Goal: Transaction & Acquisition: Purchase product/service

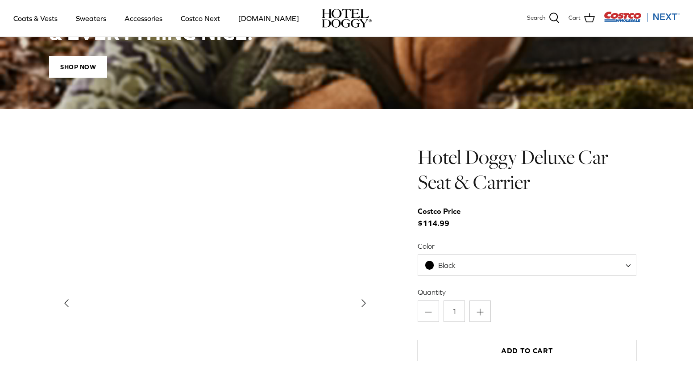
scroll to position [813, 0]
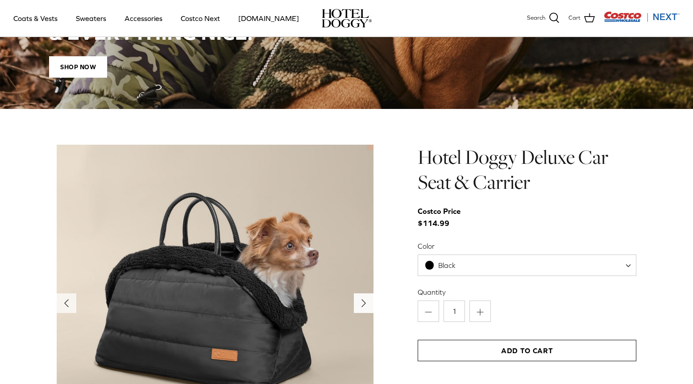
click at [361, 302] on icon "Right" at bounding box center [363, 303] width 14 height 14
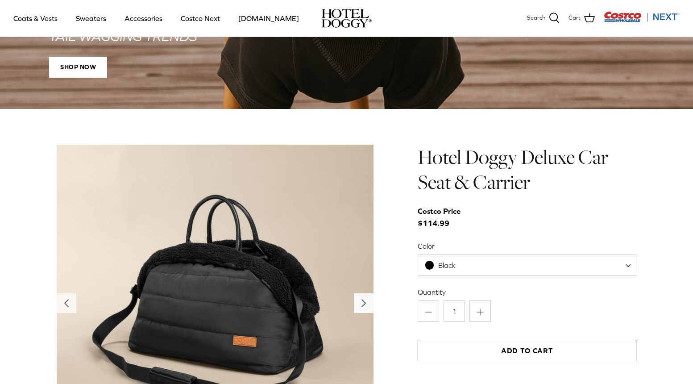
click at [361, 302] on icon "Right" at bounding box center [363, 303] width 14 height 14
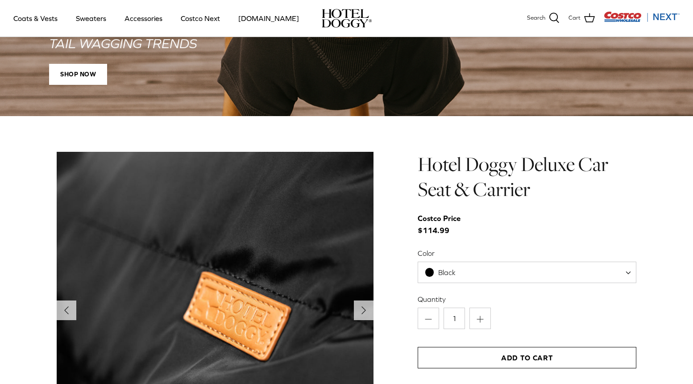
click at [361, 303] on icon "Right" at bounding box center [363, 310] width 14 height 14
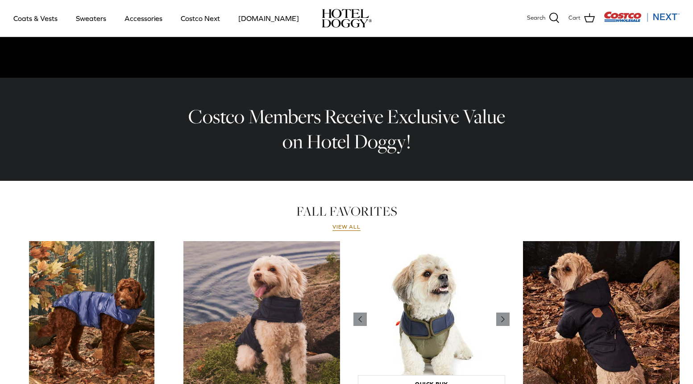
scroll to position [248, 0]
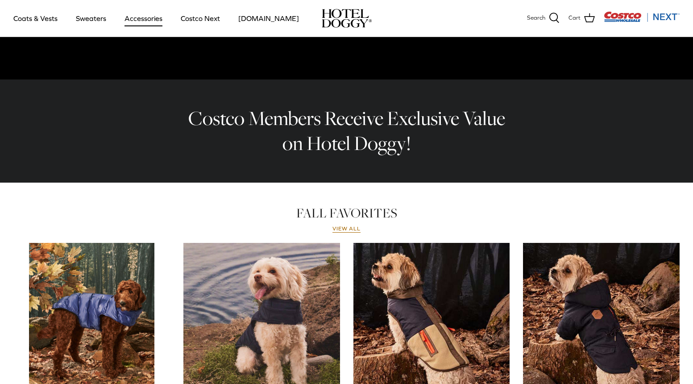
click at [128, 21] on link "Accessories" at bounding box center [143, 18] width 54 height 30
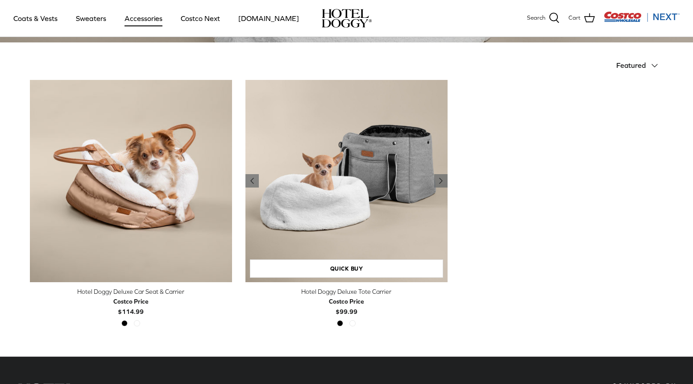
scroll to position [197, 0]
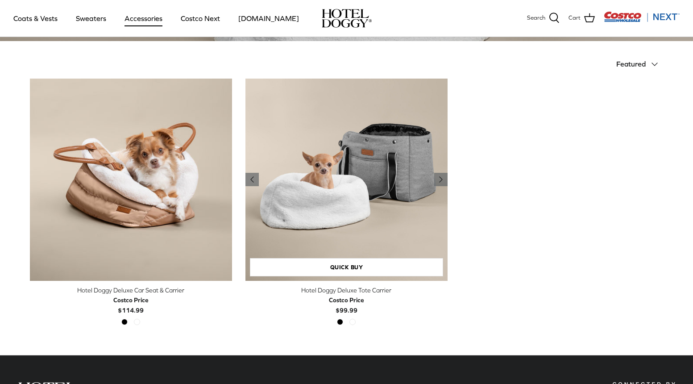
click at [292, 195] on img "Hotel Doggy Deluxe Tote Carrier" at bounding box center [346, 180] width 202 height 202
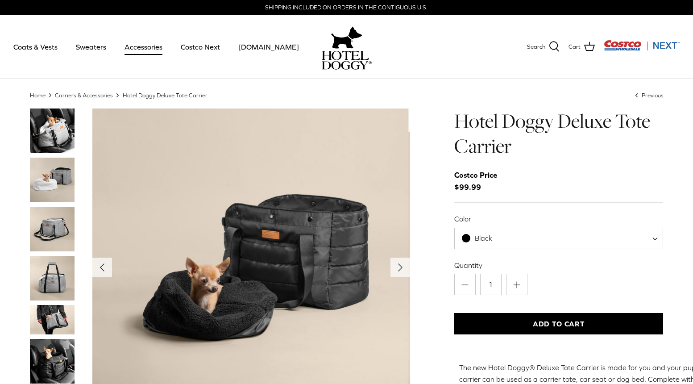
click at [53, 179] on img "Thumbnail Link" at bounding box center [52, 179] width 45 height 45
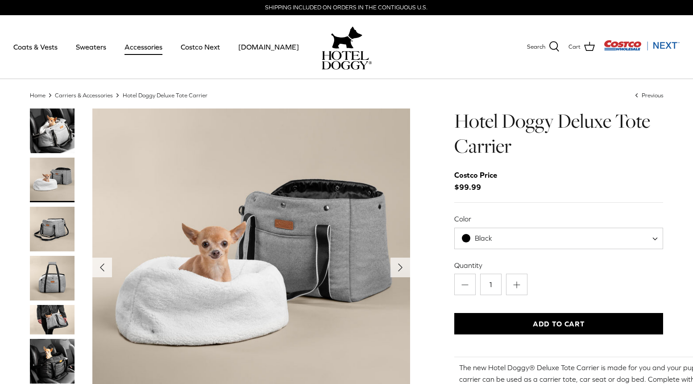
click at [54, 233] on img "Thumbnail Link" at bounding box center [52, 229] width 45 height 45
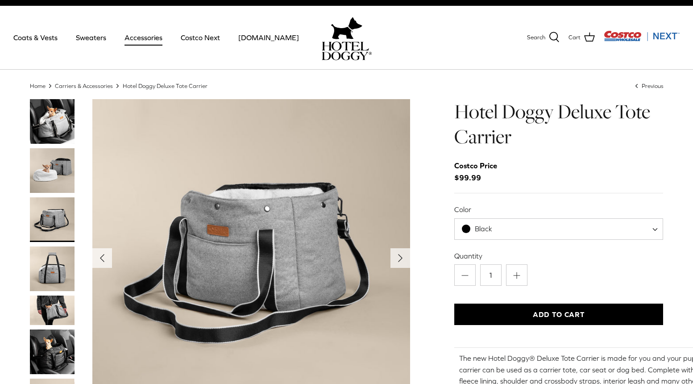
scroll to position [8, 0]
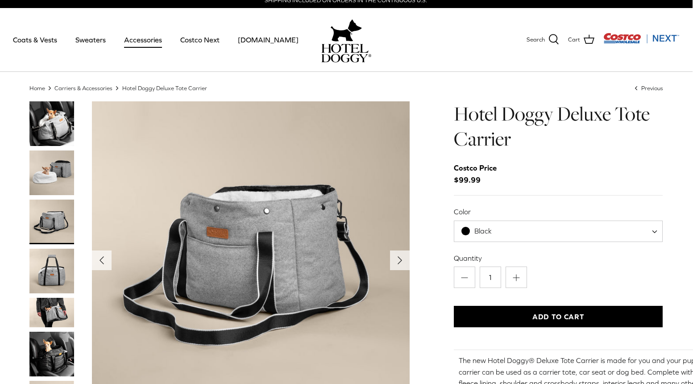
click at [47, 261] on img "Thumbnail Link" at bounding box center [51, 271] width 45 height 45
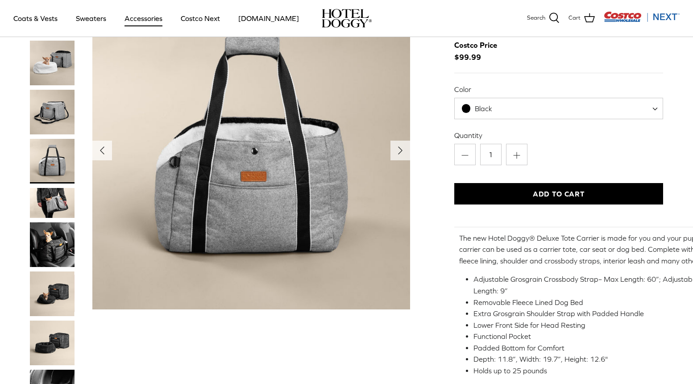
scroll to position [70, 0]
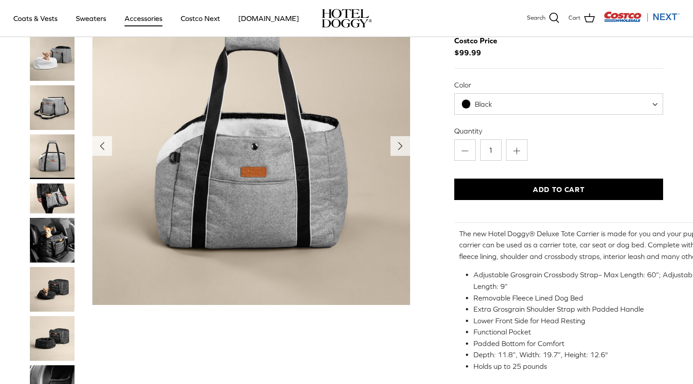
click at [54, 199] on img "Thumbnail Link" at bounding box center [52, 198] width 45 height 30
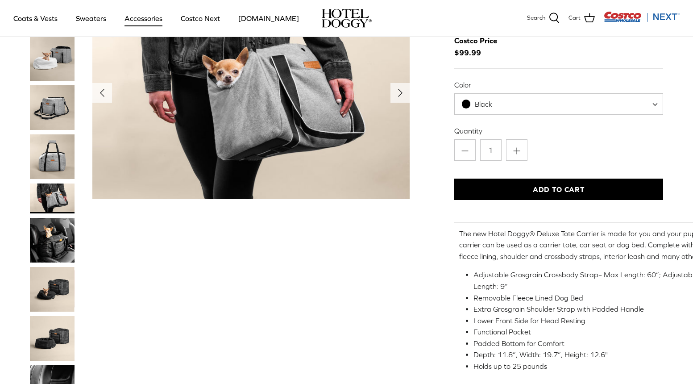
click at [52, 239] on img "Thumbnail Link" at bounding box center [52, 240] width 45 height 45
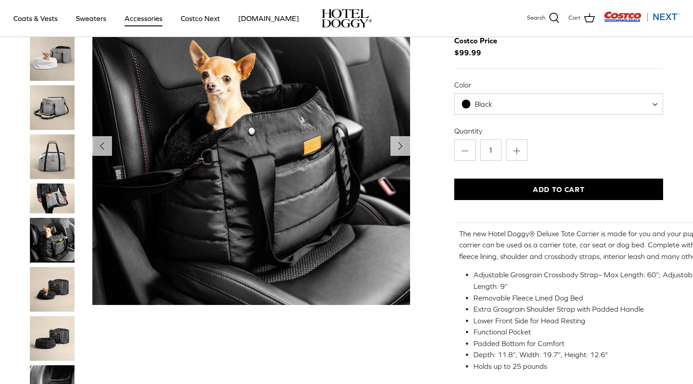
click at [52, 285] on img "Thumbnail Link" at bounding box center [52, 289] width 45 height 45
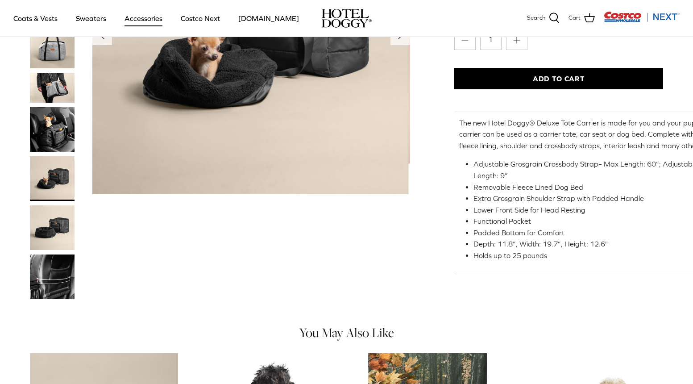
scroll to position [184, 0]
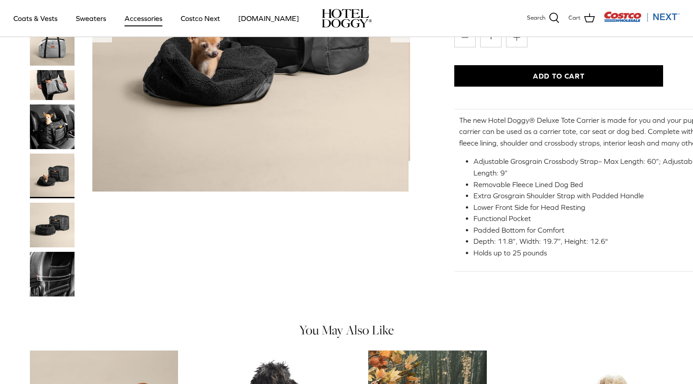
click at [44, 220] on img "Thumbnail Link" at bounding box center [52, 225] width 45 height 45
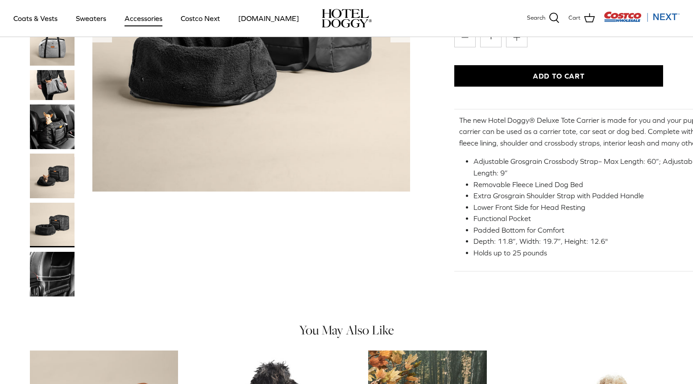
click at [50, 268] on img "Thumbnail Link" at bounding box center [52, 274] width 45 height 45
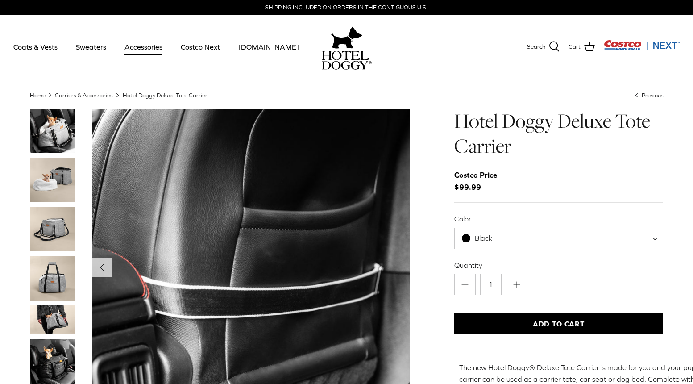
scroll to position [0, 0]
click at [643, 94] on span "Previous" at bounding box center [653, 94] width 22 height 7
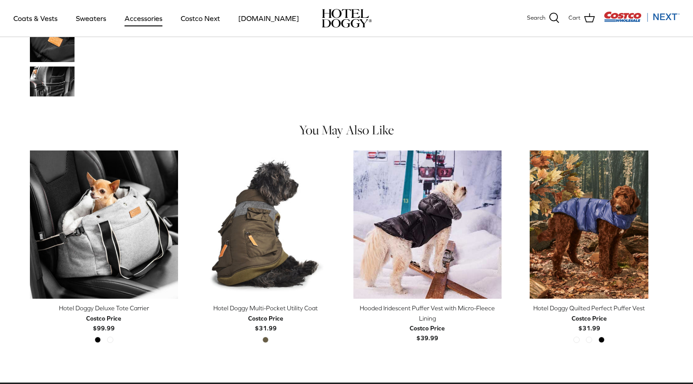
scroll to position [570, 0]
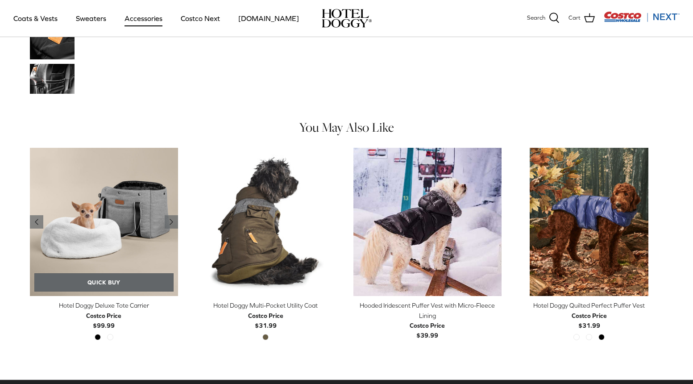
click at [97, 285] on link "Quick buy" at bounding box center [104, 282] width 140 height 18
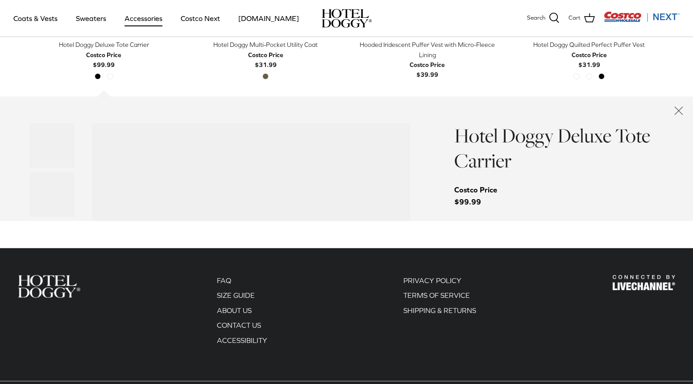
scroll to position [872, 0]
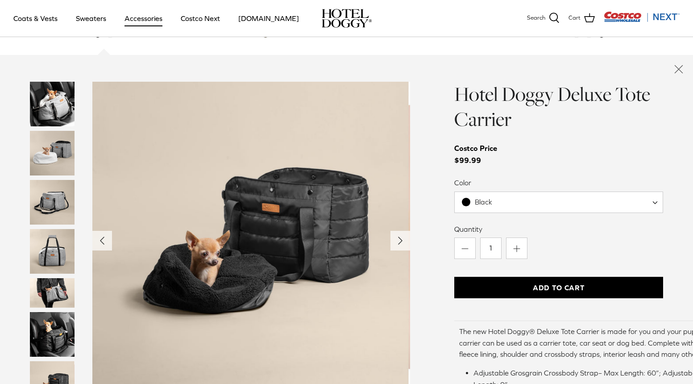
click at [54, 150] on img "Thumbnail Link" at bounding box center [52, 153] width 45 height 45
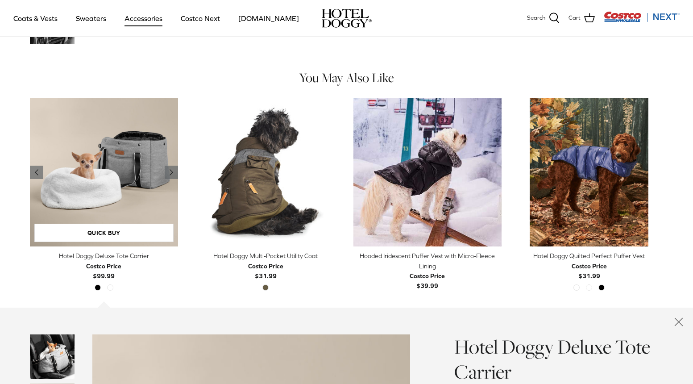
scroll to position [619, 0]
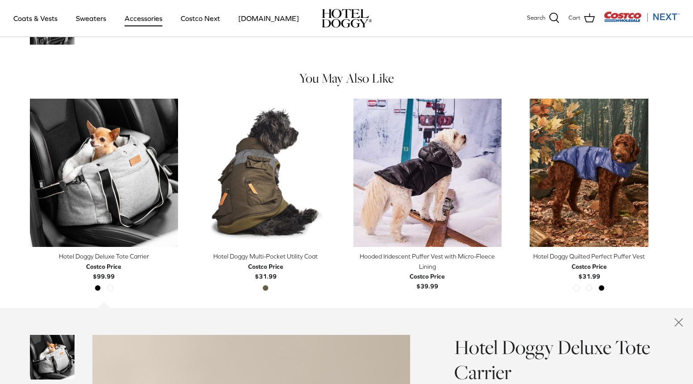
click at [665, 17] on img "Costco Next" at bounding box center [642, 16] width 76 height 11
